Goal: Task Accomplishment & Management: Use online tool/utility

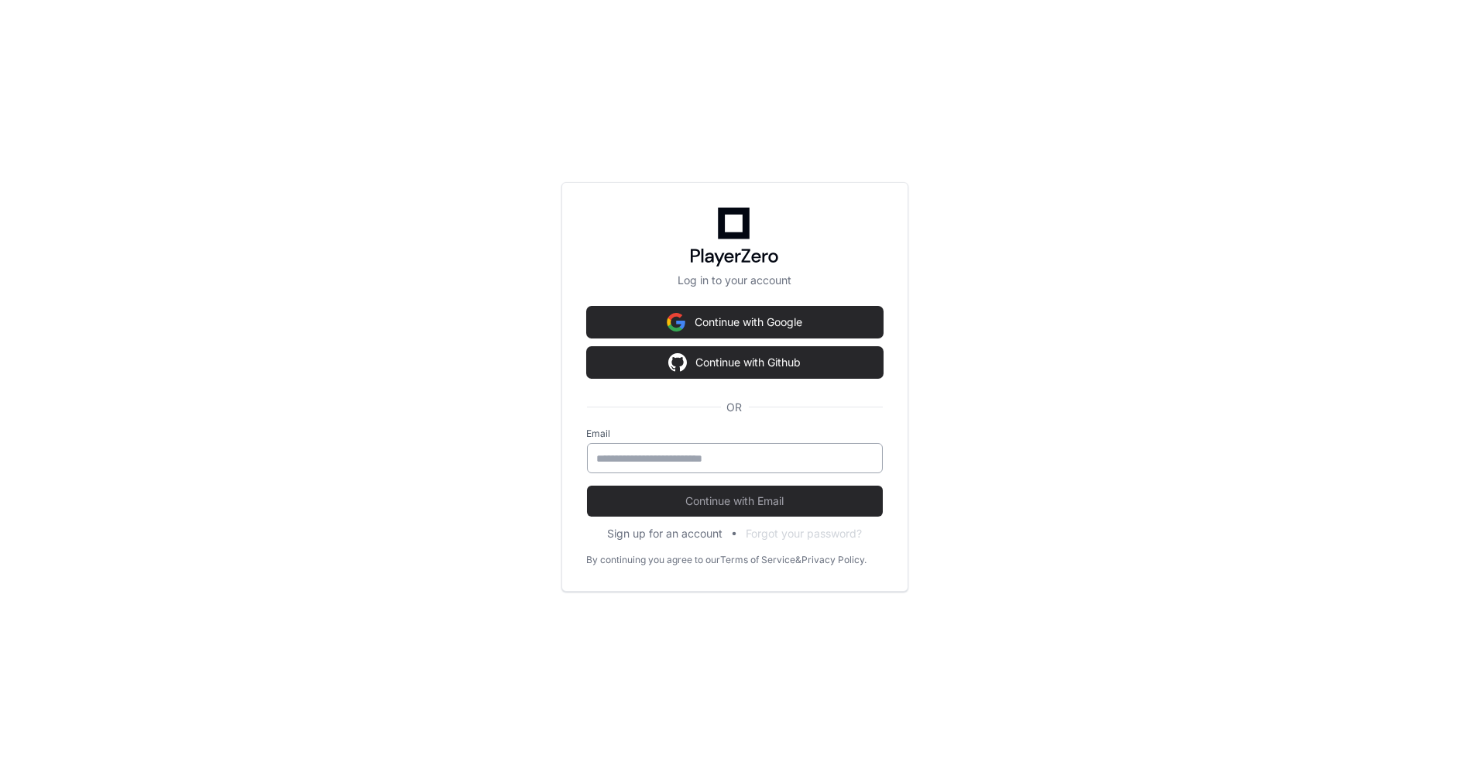
click at [676, 465] on input "email" at bounding box center [735, 458] width 276 height 15
type input "*"
drag, startPoint x: 658, startPoint y: 451, endPoint x: 456, endPoint y: 450, distance: 202.1
click at [456, 450] on div "Log in to your account Continue with Google Continue with Github OR Email *****…" at bounding box center [734, 386] width 1469 height 773
type input "**********"
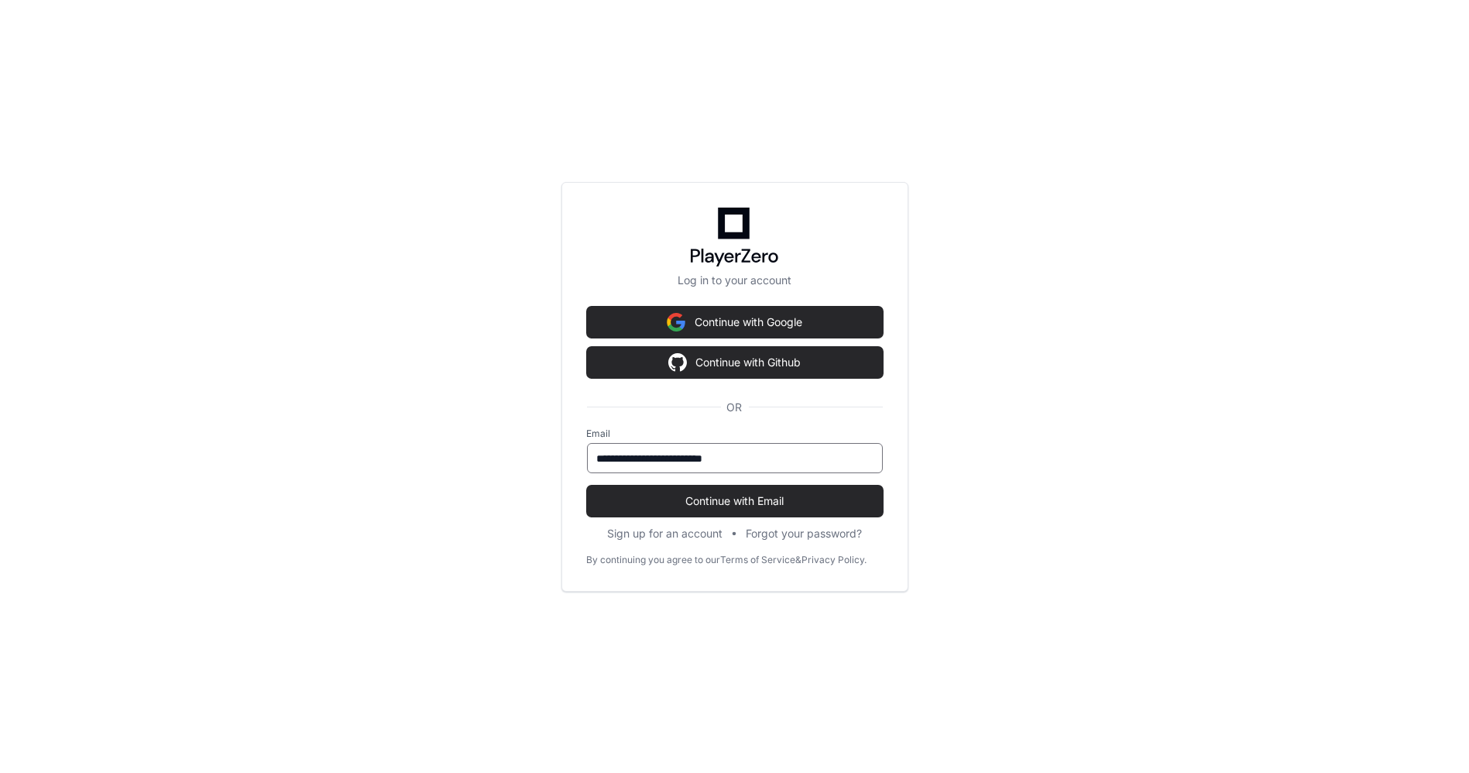
click at [587, 485] on button "Continue with Email" at bounding box center [735, 500] width 296 height 31
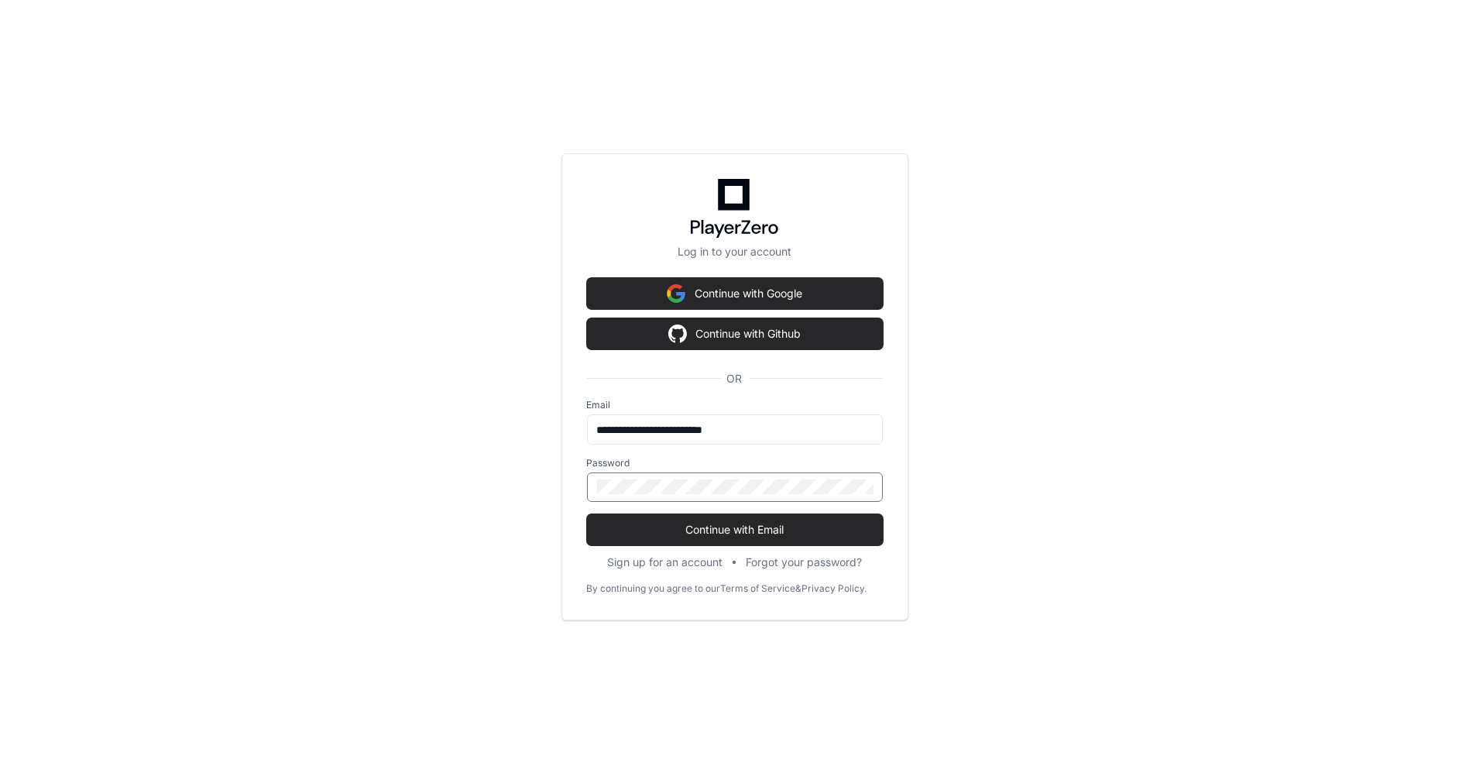
click at [587, 514] on button "Continue with Email" at bounding box center [735, 529] width 296 height 31
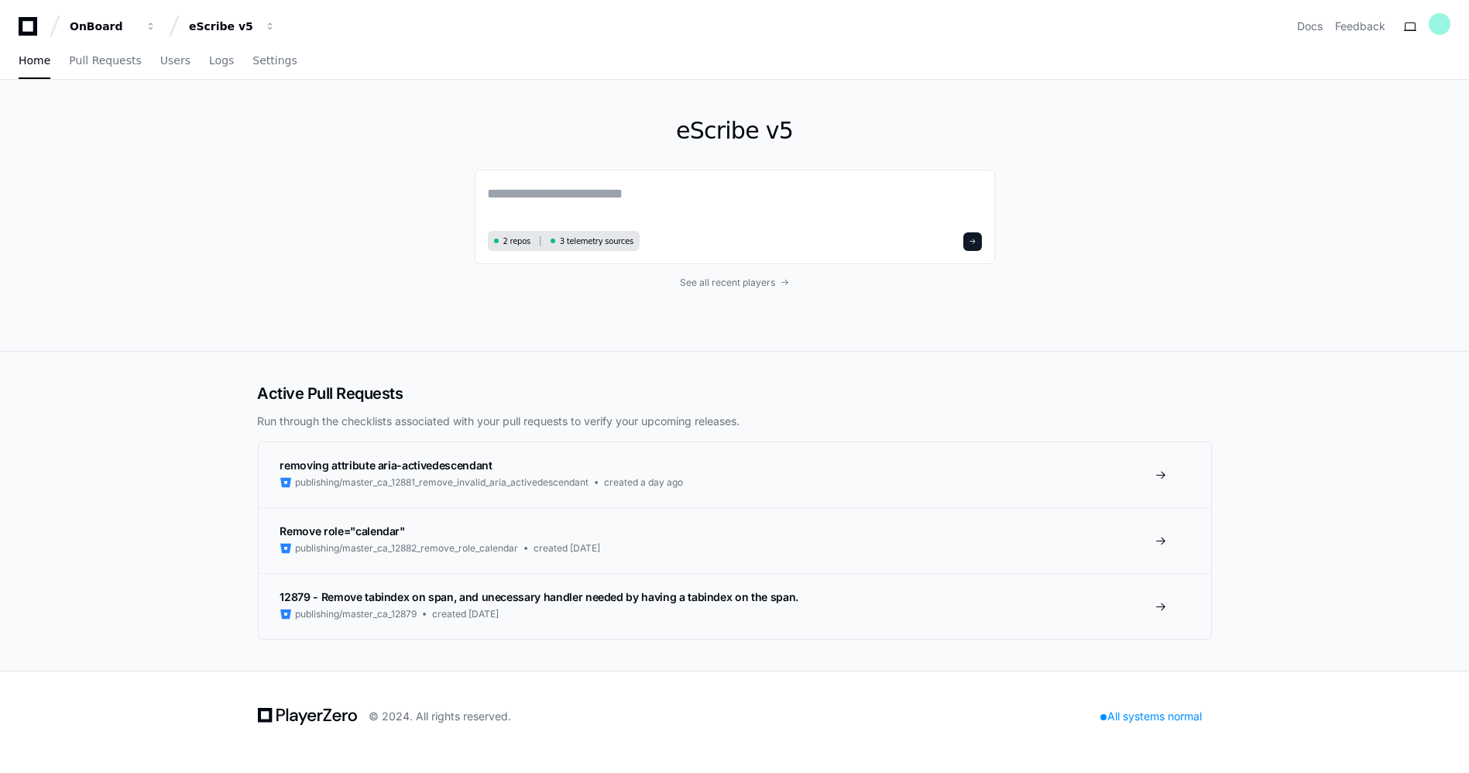
drag, startPoint x: 223, startPoint y: 215, endPoint x: 234, endPoint y: 209, distance: 12.5
click at [228, 211] on div "eScribe v5 2 repos 3 telemetry sources See all recent players" at bounding box center [734, 216] width 1469 height 272
click at [252, 194] on div "eScribe v5 2 repos 3 telemetry sources See all recent players" at bounding box center [734, 215] width 991 height 271
click at [271, 19] on button "eScribe v5" at bounding box center [232, 26] width 99 height 28
click at [252, 135] on span "eScribe IP" at bounding box center [243, 144] width 59 height 19
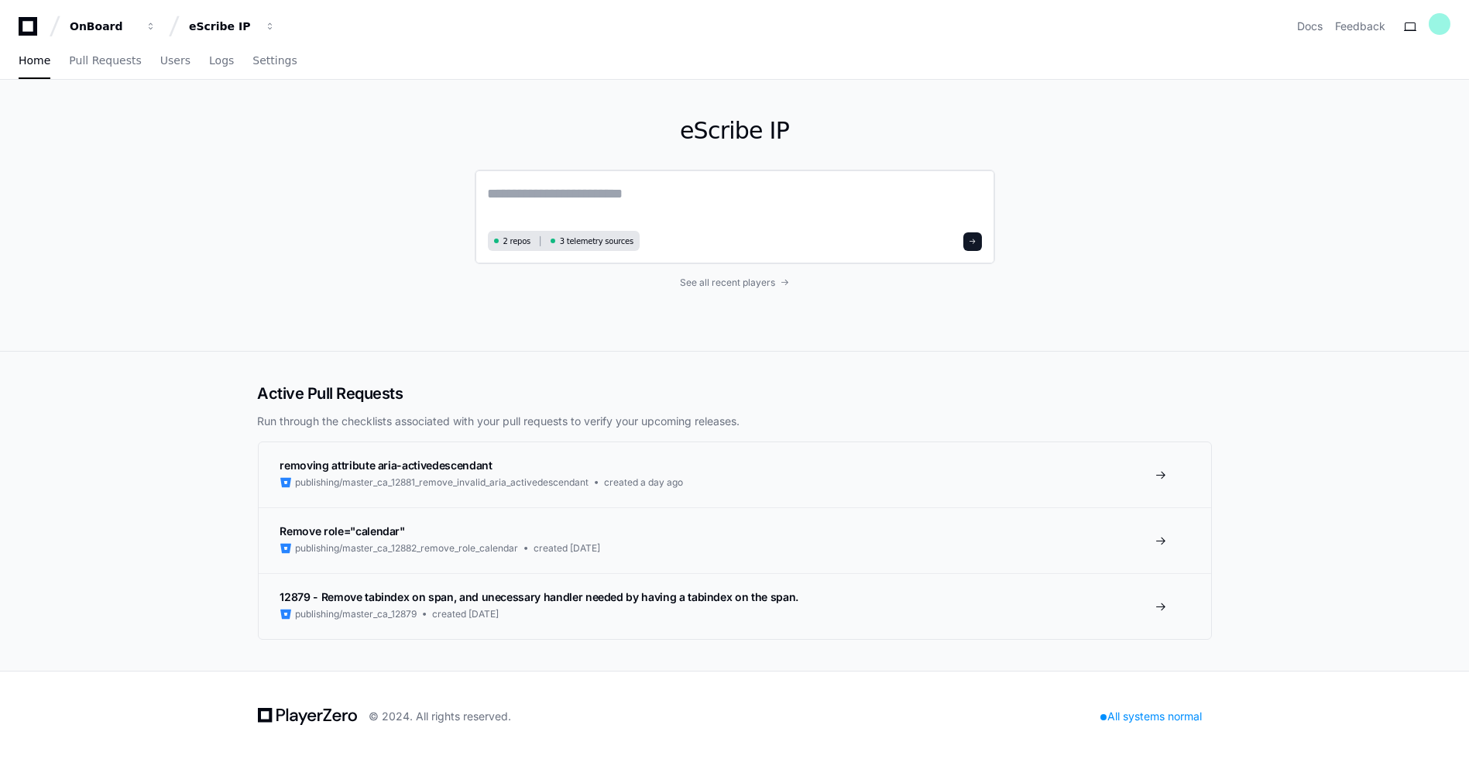
click at [657, 189] on textarea at bounding box center [735, 204] width 494 height 43
click at [557, 186] on textarea at bounding box center [735, 204] width 494 height 43
click at [136, 21] on div "eScribe IP" at bounding box center [103, 26] width 67 height 15
click at [282, 113] on button "E eScribe" at bounding box center [291, 113] width 223 height 31
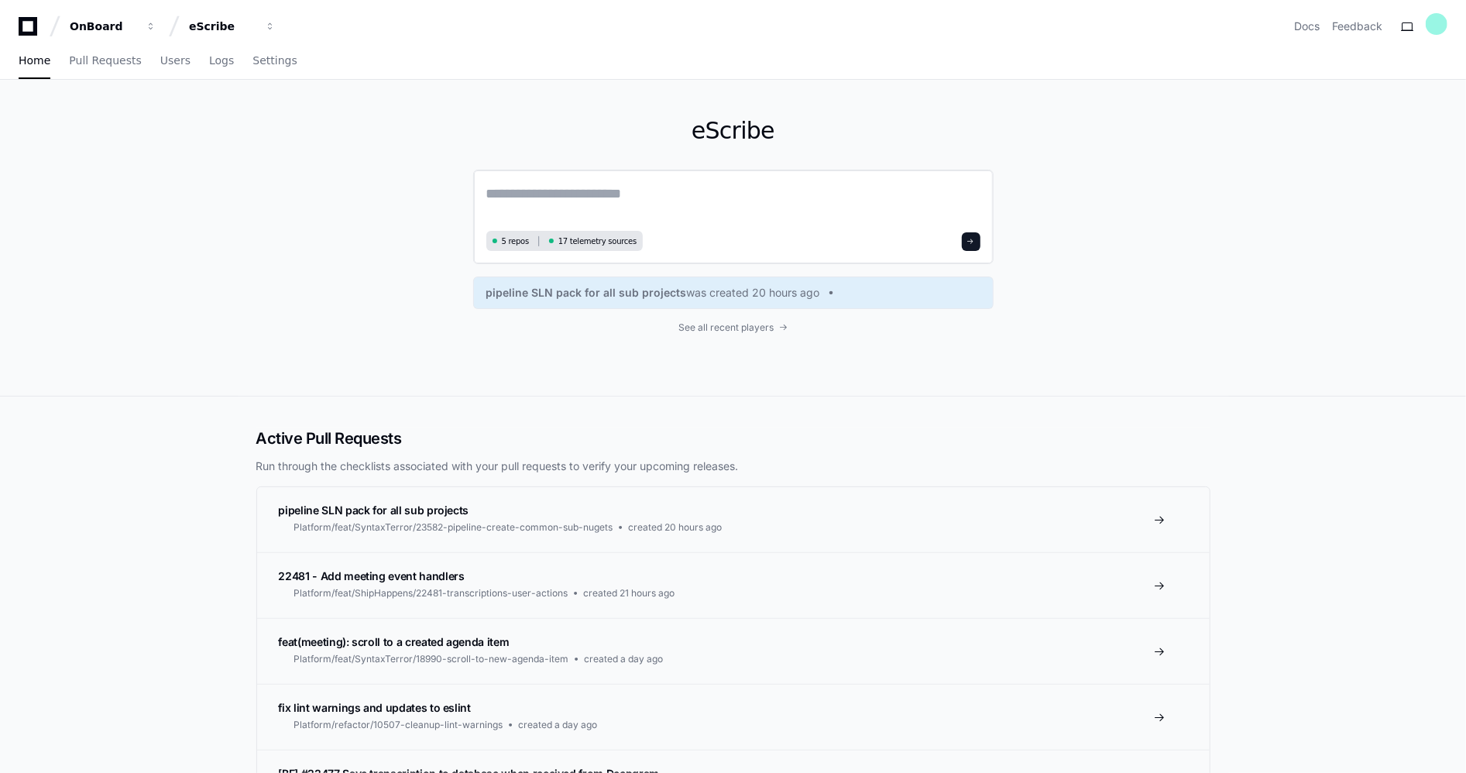
click at [557, 190] on textarea at bounding box center [733, 204] width 494 height 43
click at [156, 21] on span "button" at bounding box center [151, 26] width 11 height 11
click at [253, 140] on span "eScribe IP" at bounding box center [243, 144] width 59 height 19
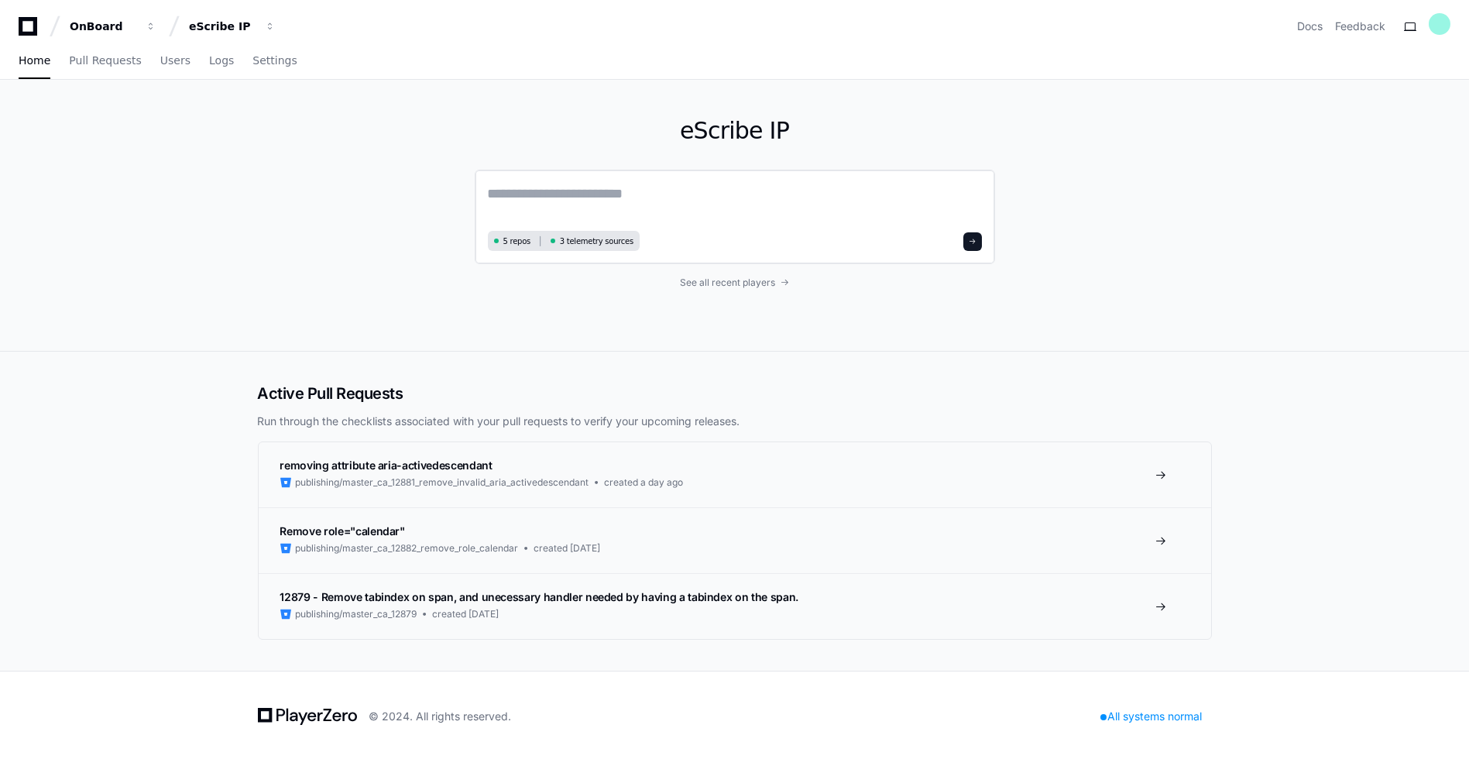
click at [621, 204] on textarea at bounding box center [735, 204] width 494 height 43
paste textarea "**********"
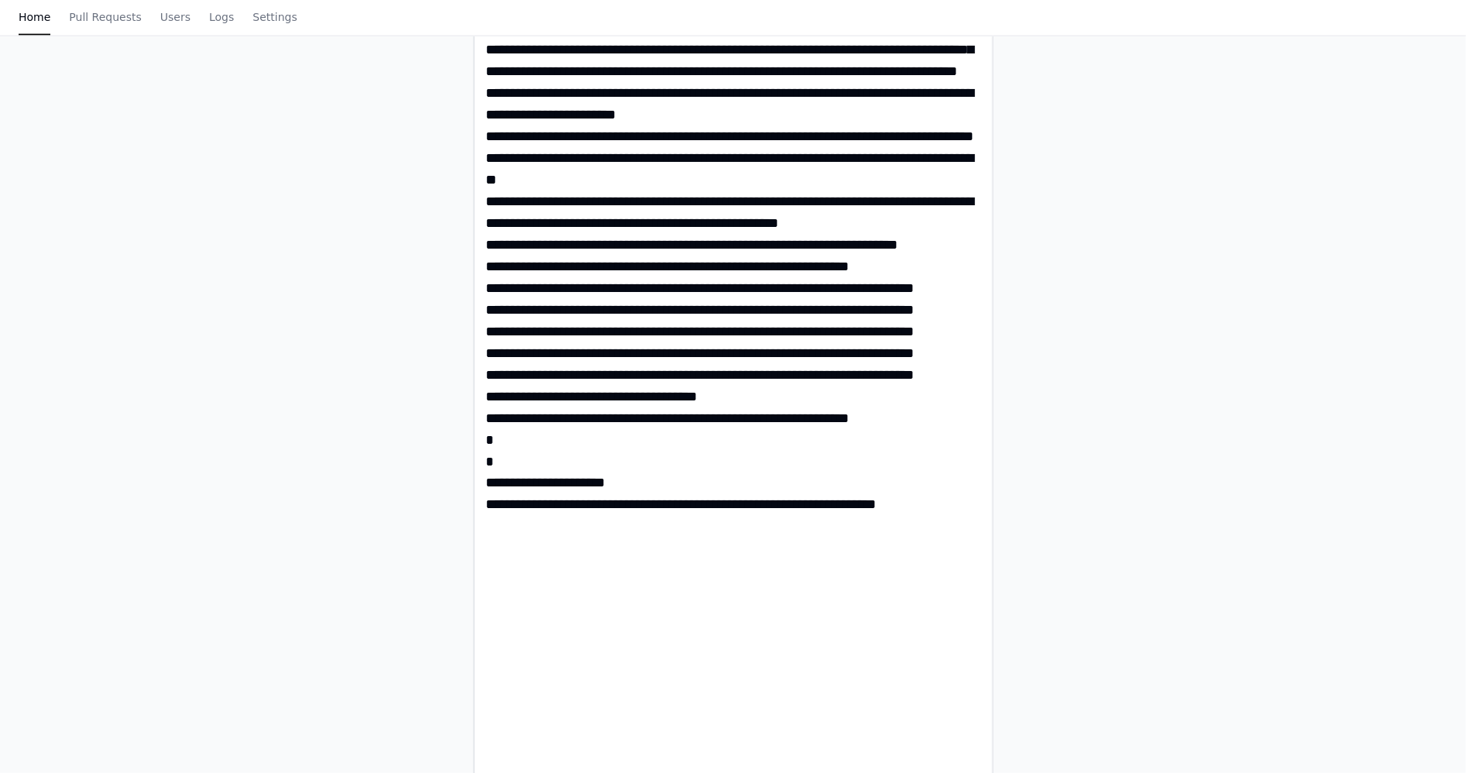
type textarea "**********"
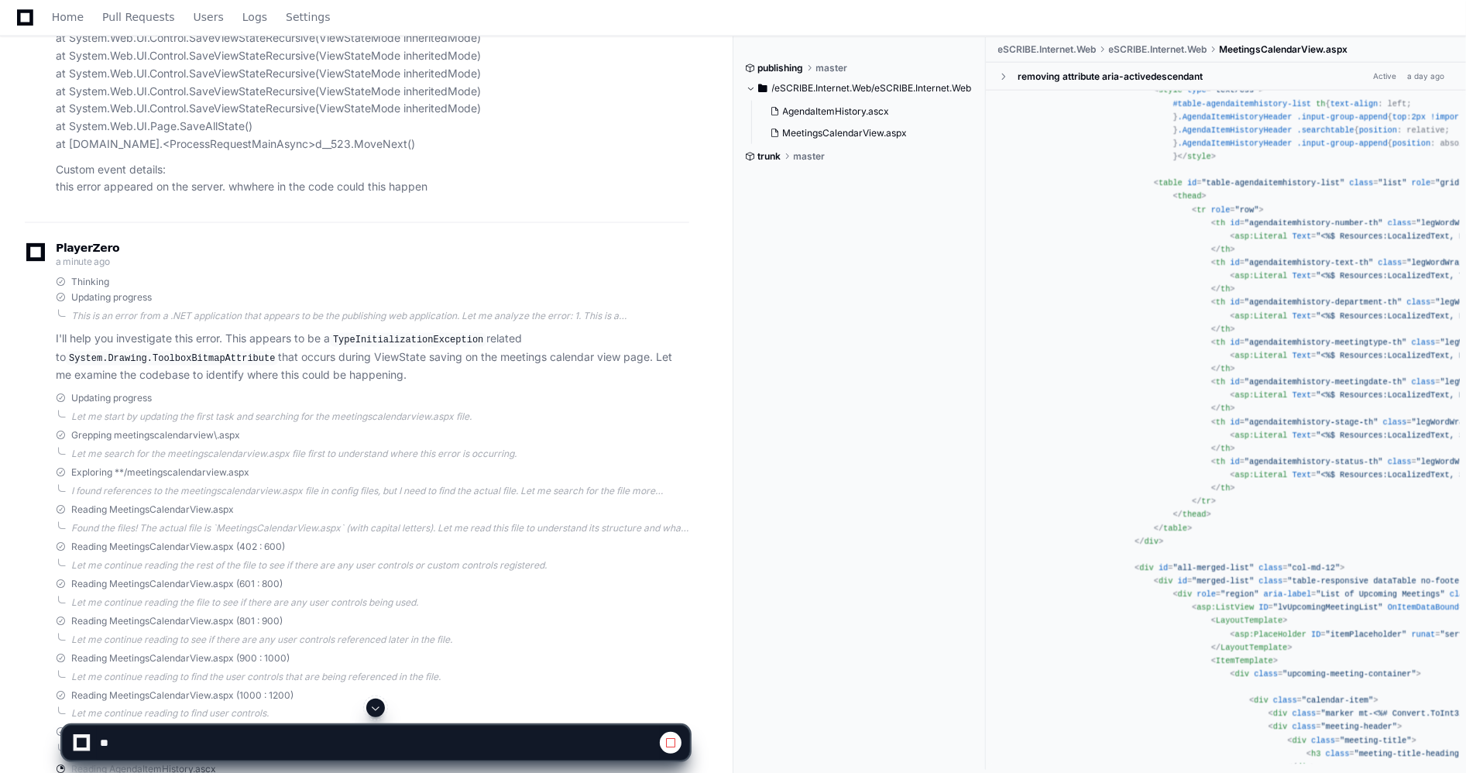
scroll to position [7885, 0]
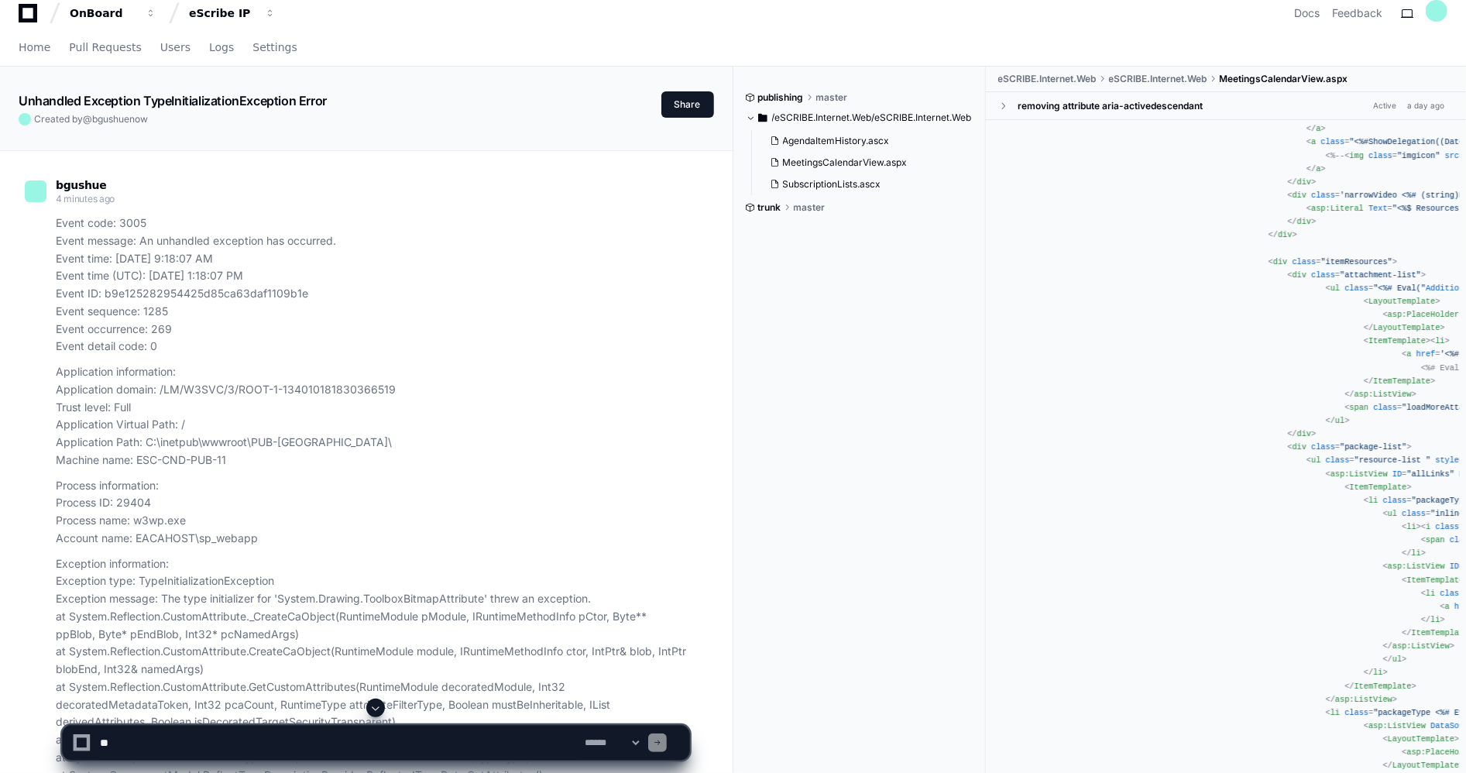
scroll to position [0, 0]
